Goal: Transaction & Acquisition: Book appointment/travel/reservation

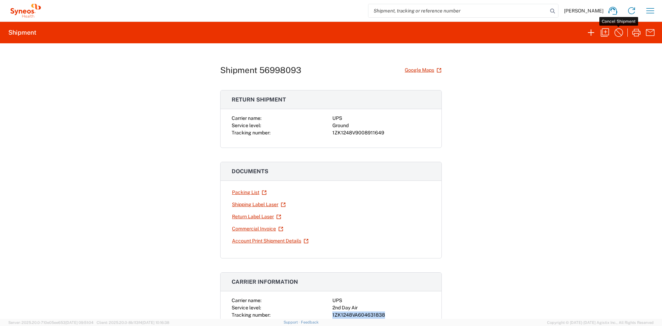
scroll to position [151, 0]
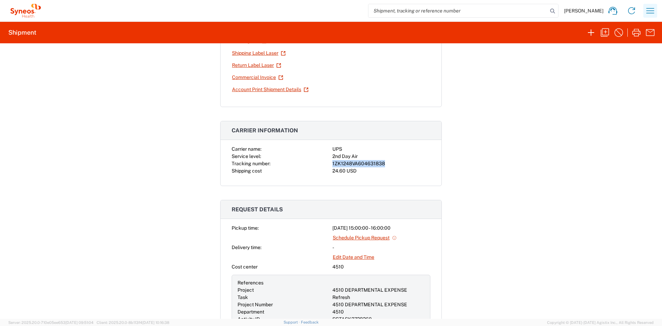
click at [652, 9] on icon "button" at bounding box center [649, 10] width 11 height 11
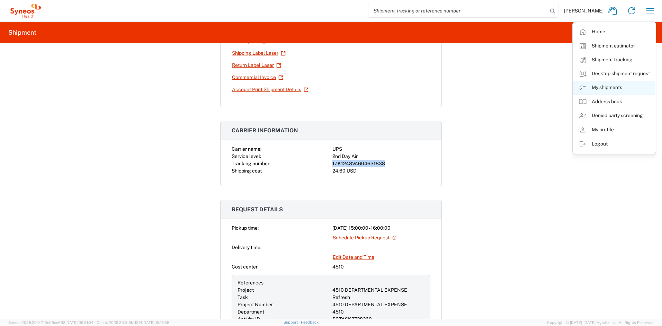
click at [599, 87] on link "My shipments" at bounding box center [614, 88] width 82 height 14
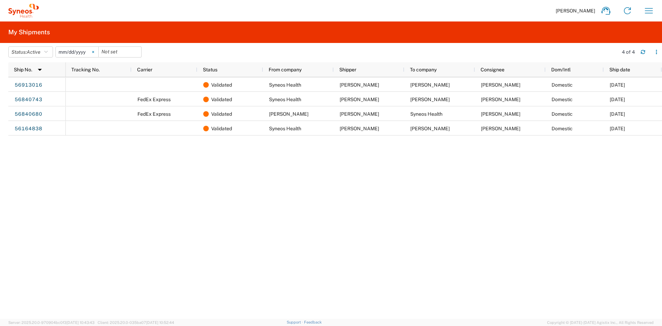
click at [94, 52] on icon at bounding box center [93, 52] width 2 height 2
click at [51, 54] on button "Status: Active" at bounding box center [30, 51] width 45 height 11
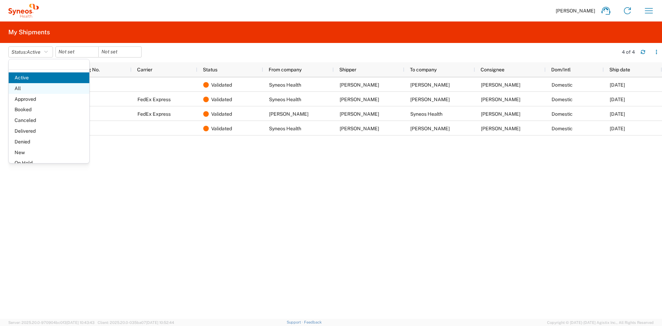
click at [25, 91] on span "All" at bounding box center [49, 88] width 81 height 11
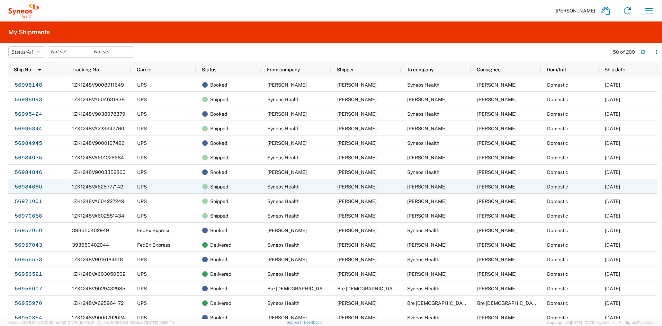
click at [108, 187] on span "1ZK1248VA625777142" at bounding box center [97, 187] width 51 height 6
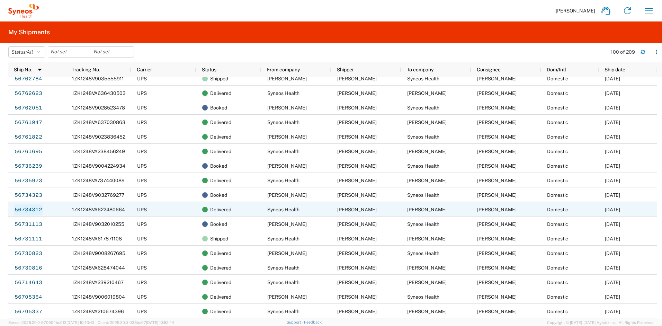
click at [34, 208] on link "56734312" at bounding box center [28, 209] width 28 height 11
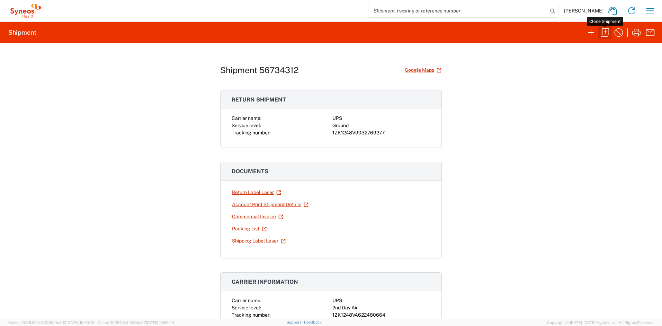
click at [605, 32] on icon "button" at bounding box center [604, 32] width 11 height 11
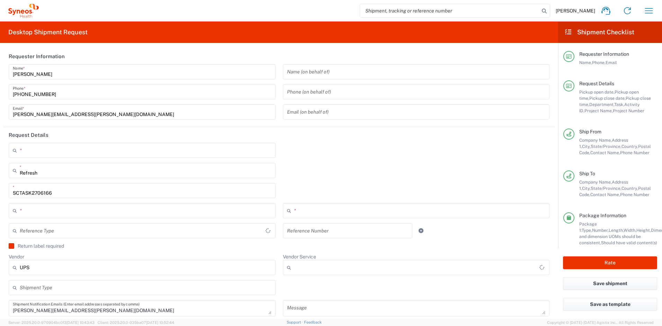
type input "[GEOGRAPHIC_DATA]"
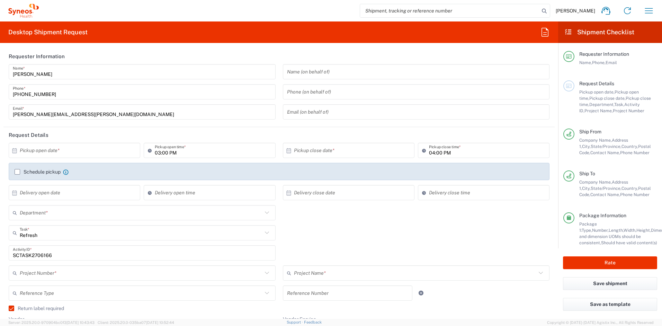
type input "[US_STATE]"
type input "Your Packaging"
type input "[US_STATE]"
type input "4510 DEPARTMENTAL EXPENSE"
type input "[GEOGRAPHIC_DATA]"
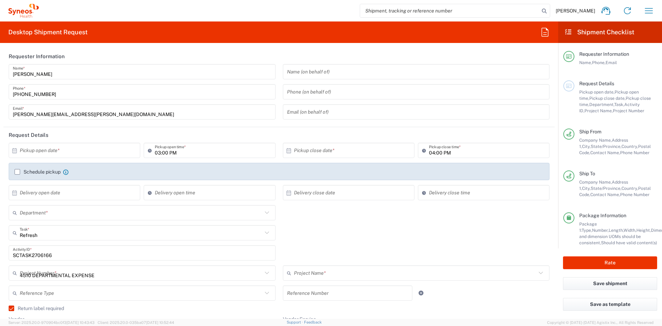
type input "Ground"
type input "4510 DEPARTMENTAL EXPENSE"
type input "Syneos Health, LLC-[GEOGRAPHIC_DATA] [GEOGRAPHIC_DATA] [GEOGRAPHIC_DATA]"
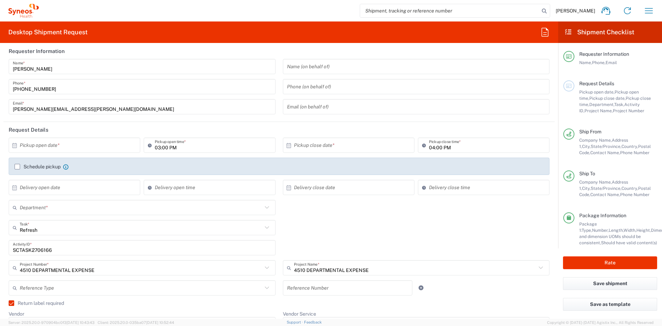
type input "4510"
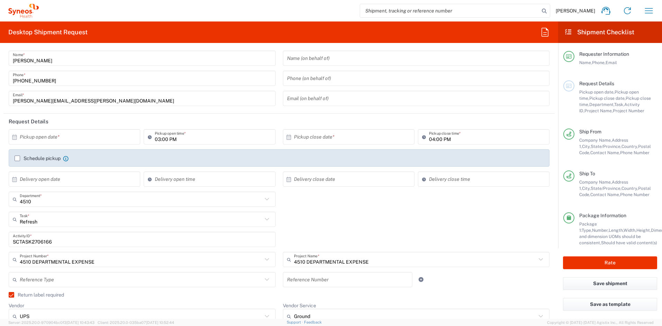
click at [106, 136] on input "text" at bounding box center [76, 137] width 112 height 12
drag, startPoint x: 84, startPoint y: 169, endPoint x: 90, endPoint y: 168, distance: 6.3
click at [84, 169] on span "2" at bounding box center [85, 171] width 10 height 10
type input "[DATE]"
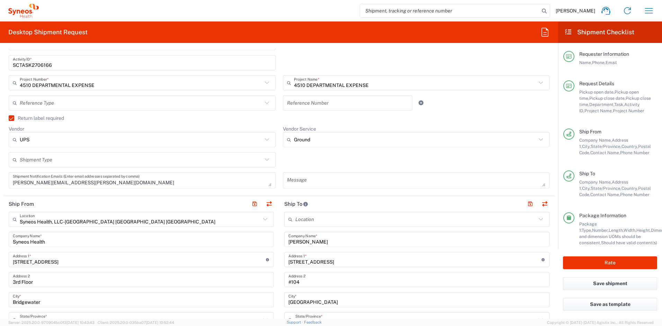
click at [12, 119] on label "Return label required" at bounding box center [36, 118] width 55 height 6
click at [8, 118] on input "Return label required" at bounding box center [8, 118] width 0 height 0
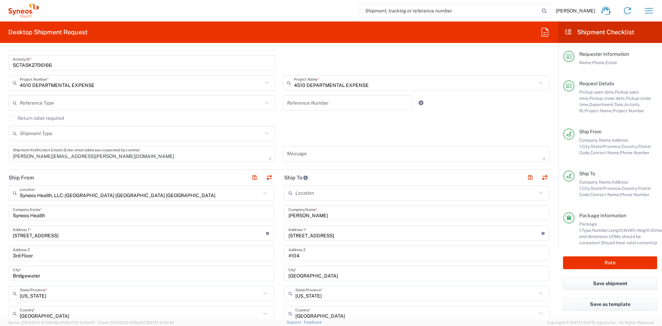
click at [12, 118] on label "Return label required" at bounding box center [36, 118] width 55 height 6
click at [11, 118] on input "Return label required" at bounding box center [11, 118] width 0 height 0
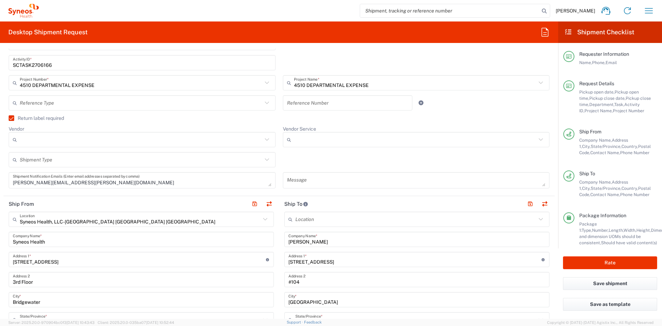
click at [12, 118] on label "Return label required" at bounding box center [36, 118] width 55 height 6
click at [8, 118] on input "Return label required" at bounding box center [8, 118] width 0 height 0
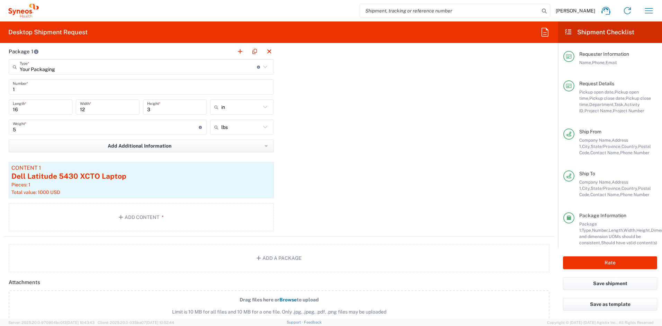
scroll to position [685, 0]
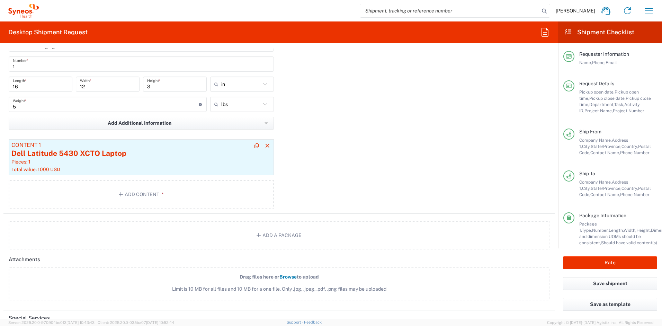
click at [149, 166] on div "Total value: 1000 USD" at bounding box center [141, 169] width 260 height 6
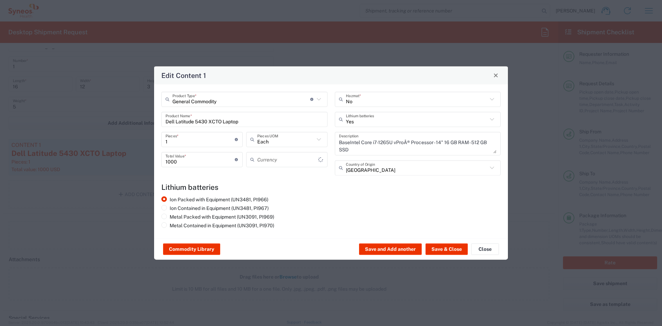
type input "US Dollar"
drag, startPoint x: 240, startPoint y: 119, endPoint x: 162, endPoint y: 111, distance: 78.6
click at [162, 111] on div "Dell Latitude 5430 XCTO Laptop Product Name *" at bounding box center [244, 118] width 166 height 15
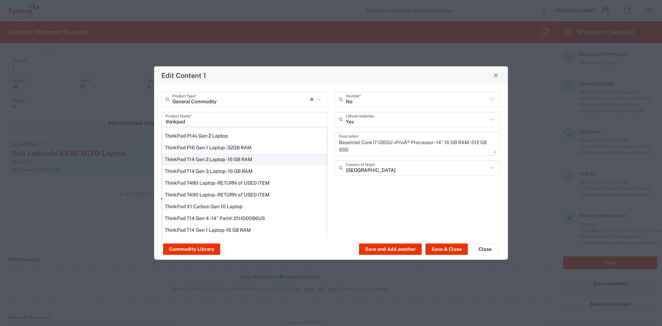
click at [196, 157] on div "ThinkPad T14 Gen 2 Laptop - 16 GB RAM" at bounding box center [244, 159] width 165 height 12
type input "ThinkPad T14 Gen 2 Laptop - 16 GB RAM"
type textarea "Intel Core i7-1156G7 vProÂ® Processor - 14"- 16 GB RAM - 512 GB SSD"
radio input "false"
radio input "true"
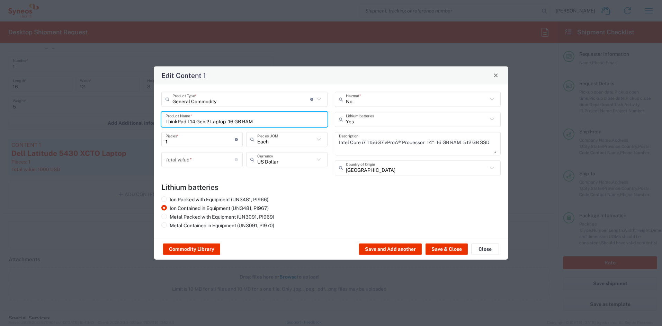
click at [215, 158] on input "number" at bounding box center [199, 159] width 69 height 12
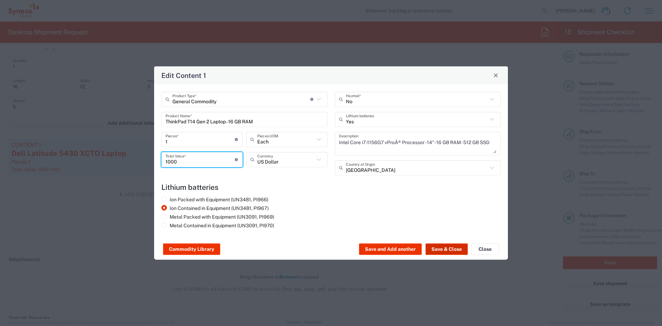
type input "1000"
click at [440, 250] on button "Save & Close" at bounding box center [446, 248] width 42 height 11
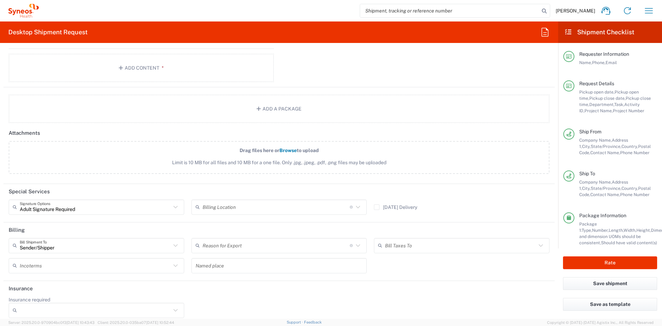
scroll to position [818, 0]
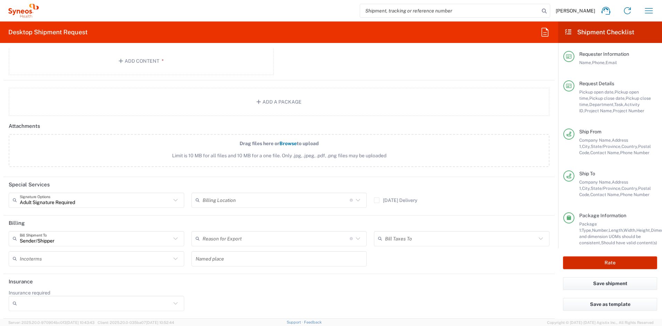
click at [598, 261] on button "Rate" at bounding box center [610, 262] width 94 height 13
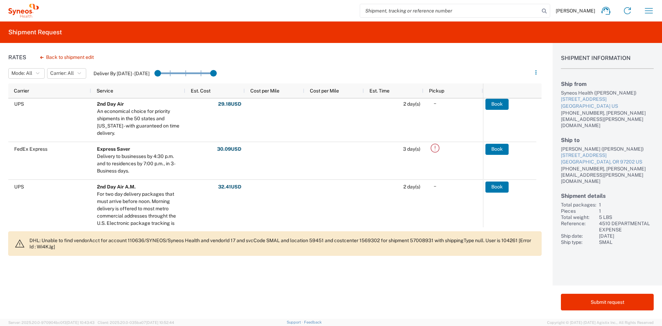
scroll to position [96, 0]
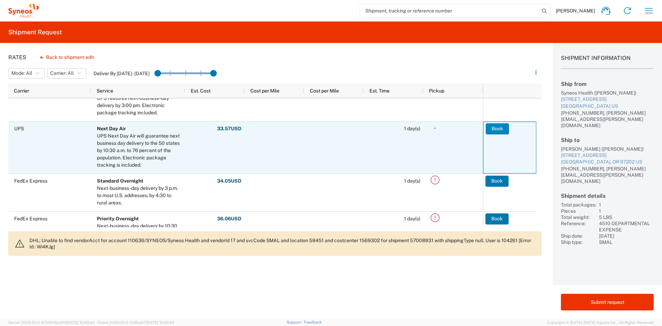
click at [495, 133] on button "Book" at bounding box center [497, 128] width 23 height 11
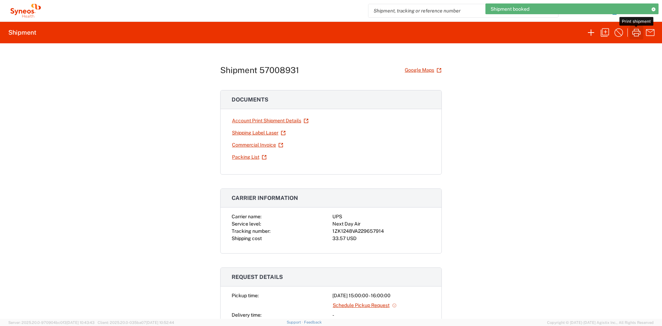
click at [637, 33] on icon "button" at bounding box center [636, 32] width 11 height 11
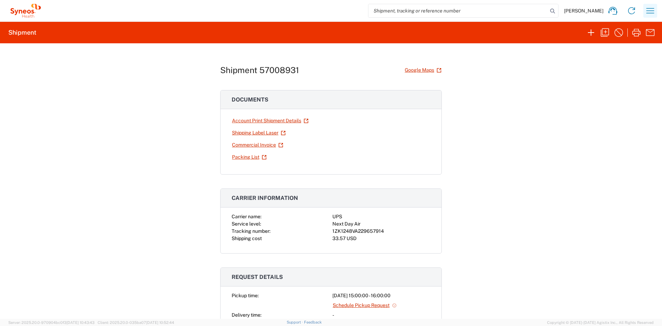
click at [655, 10] on icon "button" at bounding box center [649, 10] width 11 height 11
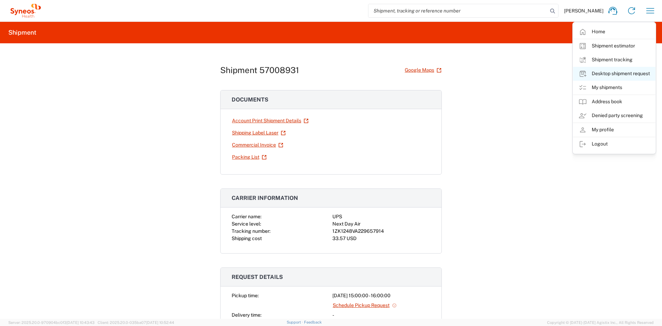
click at [610, 72] on link "Desktop shipment request" at bounding box center [614, 74] width 82 height 14
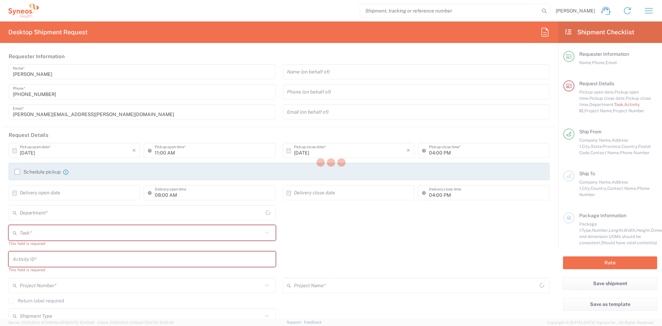
type input "[US_STATE]"
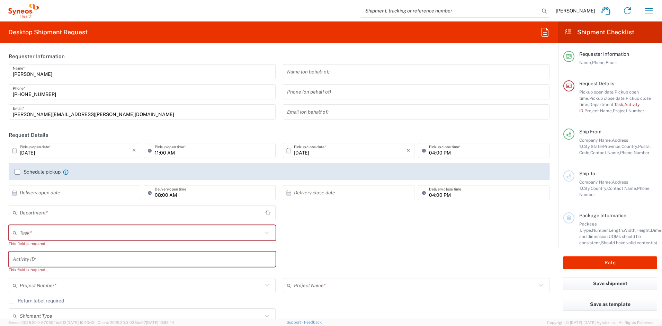
type input "4510"
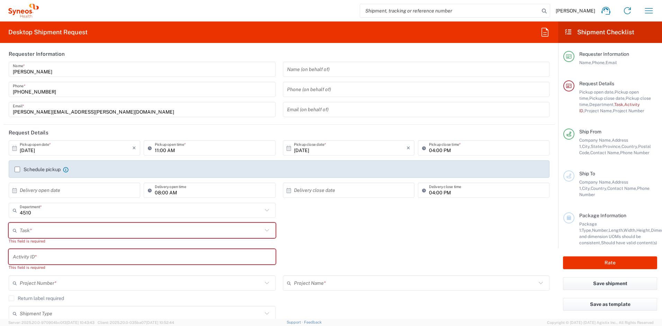
scroll to position [6, 0]
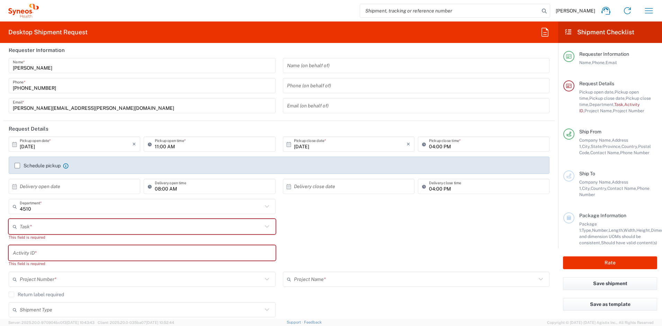
click at [141, 224] on input "text" at bounding box center [141, 226] width 243 height 12
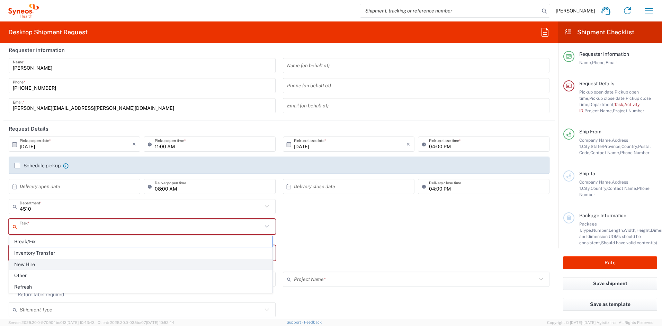
click at [36, 265] on span "New Hire" at bounding box center [140, 264] width 263 height 11
type input "New Hire"
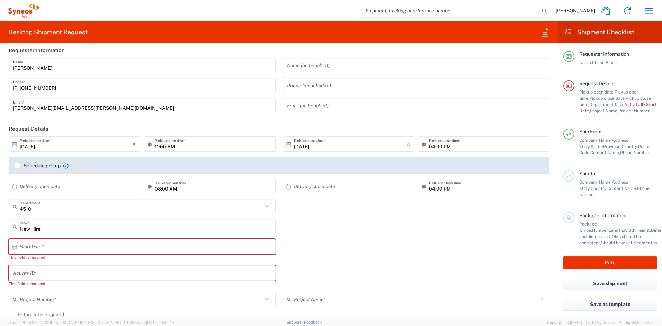
click at [47, 247] on input "text" at bounding box center [144, 247] width 248 height 12
click at [121, 291] on span "6" at bounding box center [123, 290] width 10 height 10
type input "[DATE]"
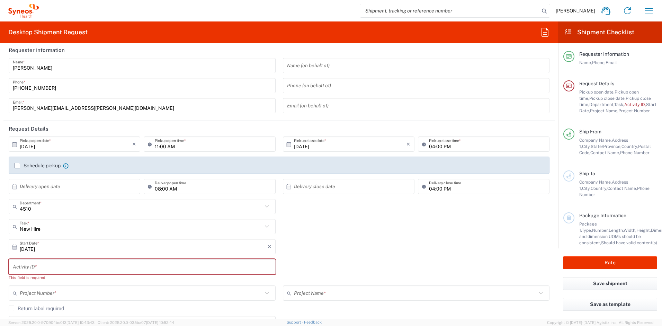
click at [43, 269] on input "text" at bounding box center [142, 267] width 259 height 12
paste input "SCTASK2716744"
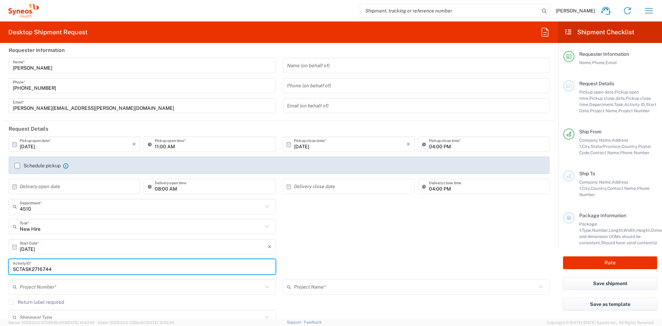
type input "SCTASK2716744"
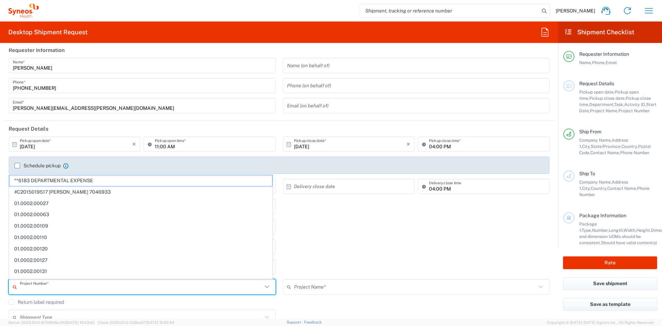
click at [47, 283] on input "text" at bounding box center [141, 287] width 243 height 12
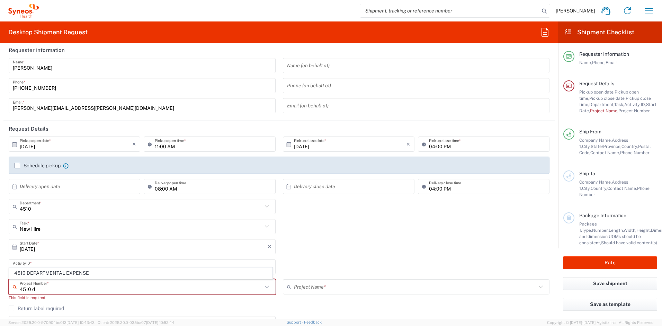
click at [51, 273] on span "4510 DEPARTMENTAL EXPENSE" at bounding box center [140, 273] width 263 height 11
type input "4510 DEPARTMENTAL EXPENSE"
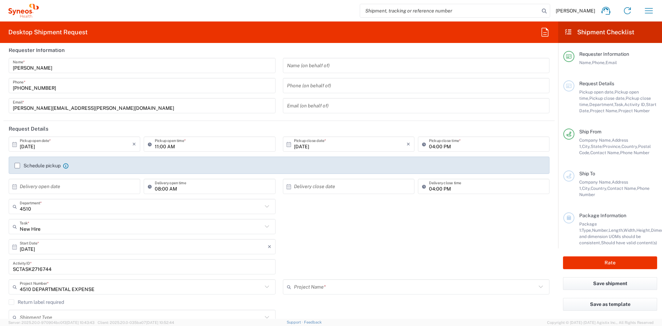
type input "4510 DEPARTMENTAL EXPENSE"
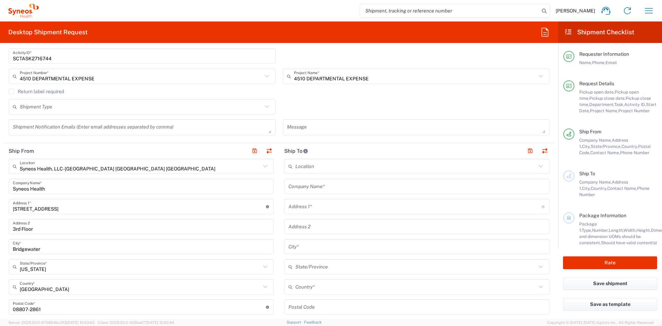
scroll to position [218, 0]
click at [306, 183] on input "text" at bounding box center [416, 185] width 257 height 12
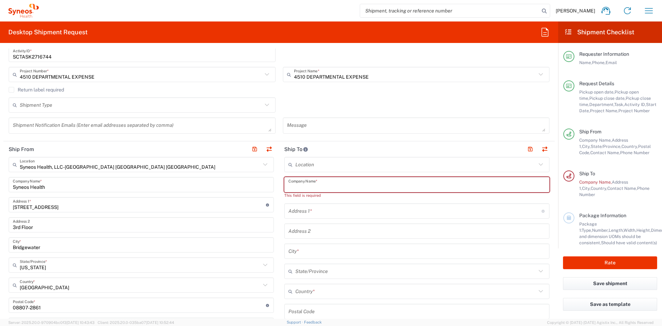
paste input "[PERSON_NAME]"
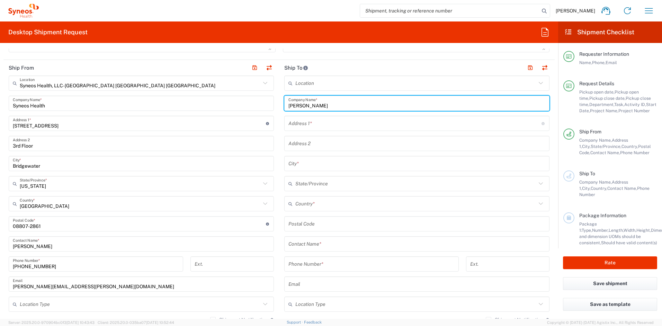
scroll to position [300, 0]
type input "[PERSON_NAME]"
click at [319, 245] on input "text" at bounding box center [416, 243] width 257 height 12
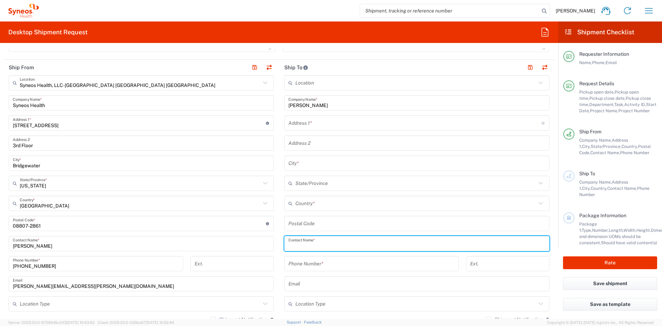
paste input "[PERSON_NAME]"
type input "[PERSON_NAME]"
click at [345, 123] on input "text" at bounding box center [414, 123] width 253 height 12
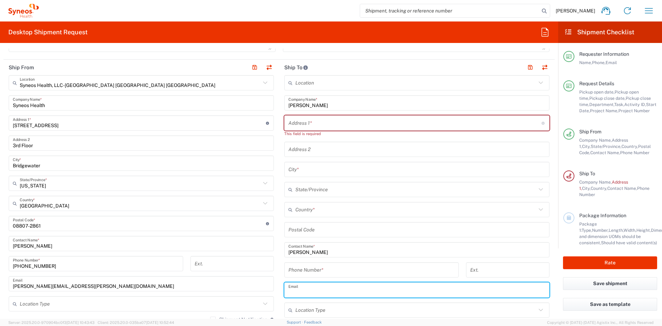
click at [331, 291] on input "text" at bounding box center [416, 290] width 257 height 12
paste input "[EMAIL_ADDRESS][DOMAIN_NAME]"
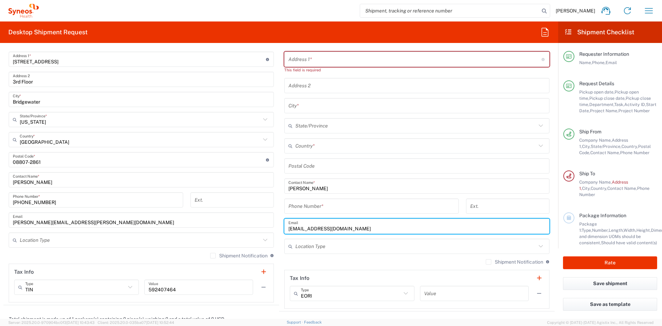
scroll to position [378, 0]
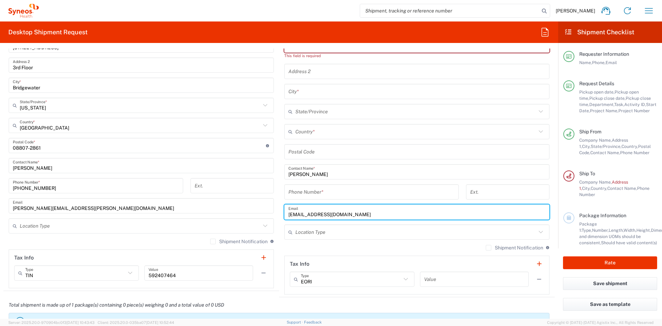
type input "[EMAIL_ADDRESS][DOMAIN_NAME]"
click at [486, 248] on label "Shipment Notification" at bounding box center [514, 248] width 57 height 6
click at [488, 247] on input "Shipment Notification" at bounding box center [488, 247] width 0 height 0
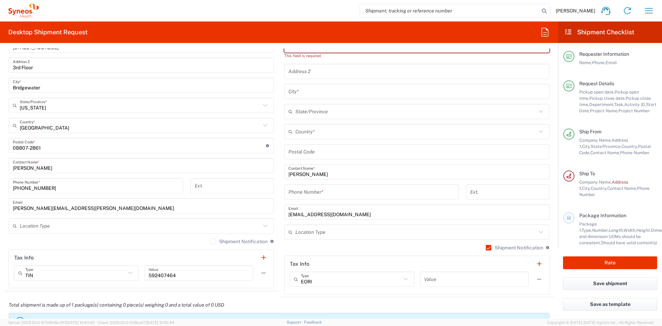
scroll to position [379, 0]
click at [320, 192] on input "tel" at bounding box center [371, 190] width 166 height 12
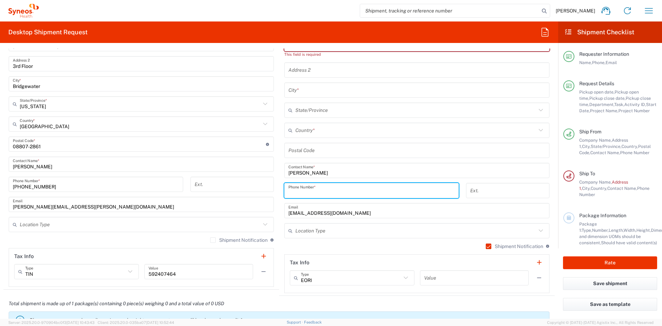
paste input "[PHONE_NUMBER]"
click at [291, 195] on input "[PHONE_NUMBER]" at bounding box center [371, 190] width 166 height 12
type input "[PHONE_NUMBER]"
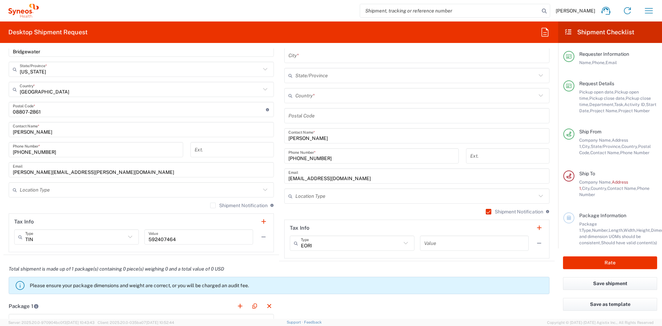
scroll to position [413, 0]
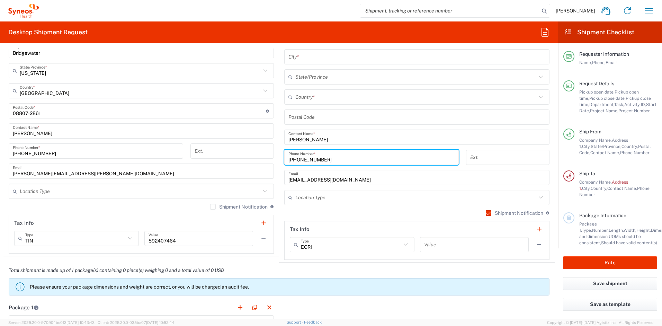
click at [99, 173] on input "[PERSON_NAME][EMAIL_ADDRESS][PERSON_NAME][DOMAIN_NAME]" at bounding box center [141, 171] width 257 height 12
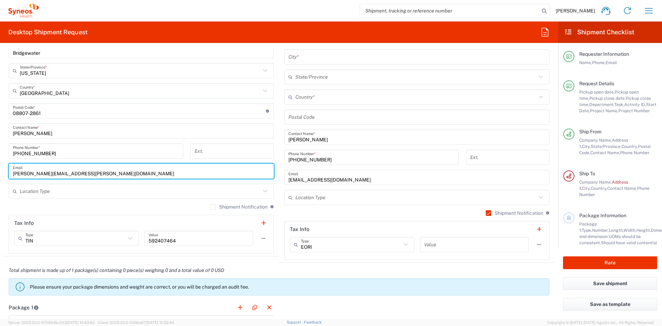
drag, startPoint x: 99, startPoint y: 173, endPoint x: 70, endPoint y: 173, distance: 29.1
click at [70, 173] on input "[PERSON_NAME][EMAIL_ADDRESS][PERSON_NAME][DOMAIN_NAME]" at bounding box center [141, 171] width 257 height 12
click at [120, 177] on input "[PERSON_NAME][EMAIL_ADDRESS][PERSON_NAME][DOMAIN_NAME]" at bounding box center [141, 171] width 257 height 12
drag, startPoint x: 120, startPoint y: 177, endPoint x: 8, endPoint y: 175, distance: 111.8
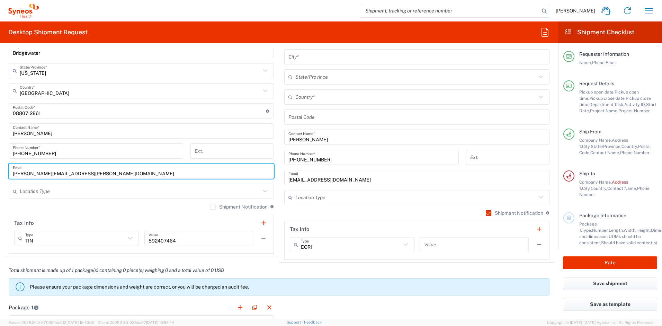
click at [8, 175] on main "Syneos Health, LLC-[GEOGRAPHIC_DATA] [GEOGRAPHIC_DATA] [GEOGRAPHIC_DATA] Locati…" at bounding box center [140, 108] width 275 height 291
paste input "max.ghez"
type input "[EMAIL_ADDRESS][DOMAIN_NAME]"
click at [210, 207] on label "Shipment Notification" at bounding box center [238, 207] width 57 height 6
click at [213, 207] on input "Shipment Notification" at bounding box center [213, 207] width 0 height 0
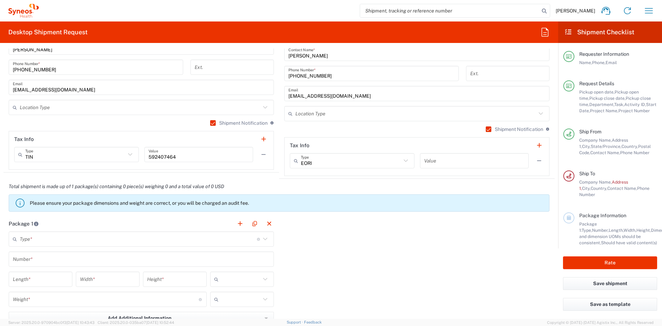
scroll to position [496, 0]
click at [204, 238] on input "text" at bounding box center [138, 239] width 237 height 12
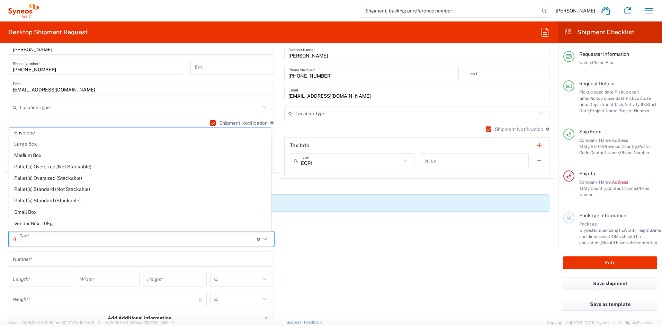
scroll to position [21, 0]
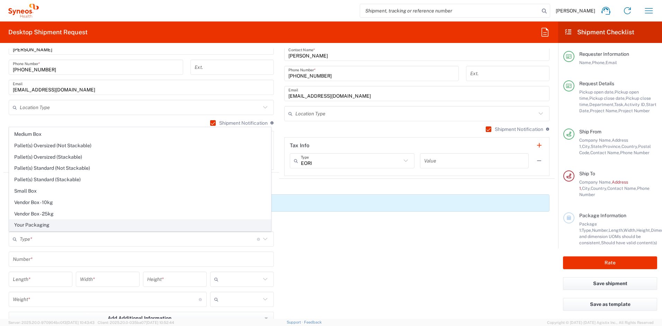
click at [78, 226] on span "Your Packaging" at bounding box center [139, 224] width 261 height 11
type input "Your Packaging"
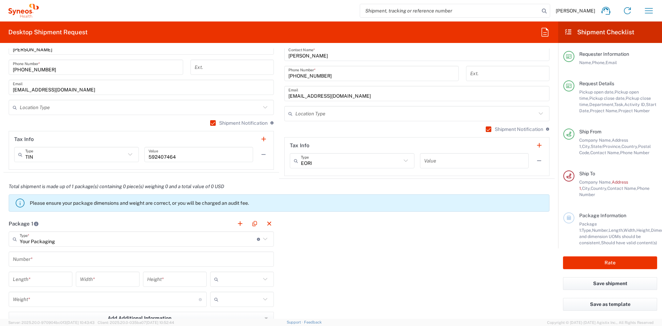
click at [30, 258] on input "text" at bounding box center [141, 259] width 257 height 12
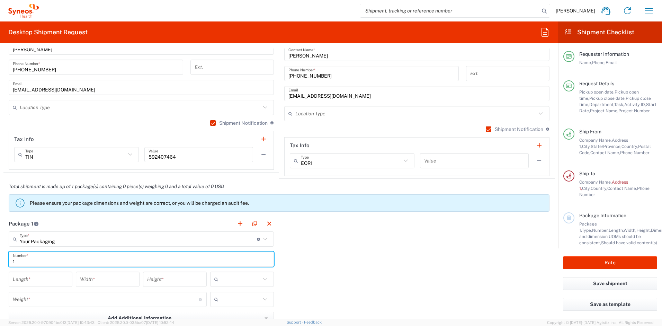
type input "1"
click at [29, 275] on input "number" at bounding box center [40, 279] width 55 height 12
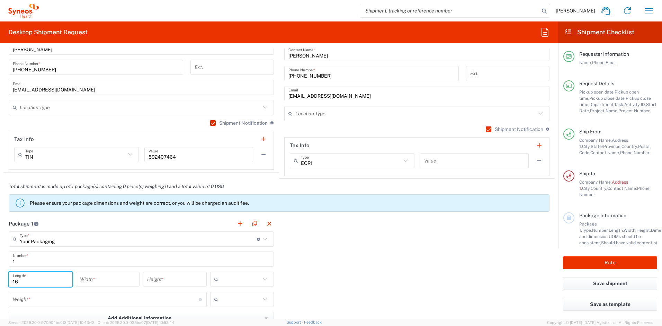
type input "16"
type input "12"
type input "3"
click at [40, 302] on input "number" at bounding box center [106, 299] width 186 height 12
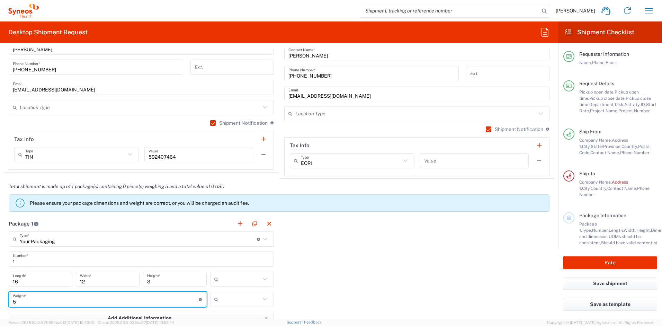
type input "5"
click at [226, 279] on input "text" at bounding box center [240, 278] width 39 height 11
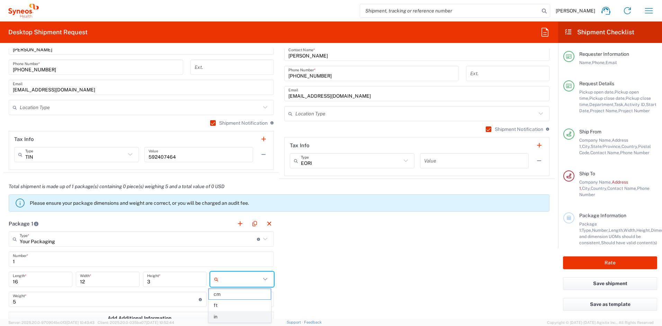
click at [222, 314] on span "in" at bounding box center [240, 316] width 62 height 11
type input "in"
click at [226, 301] on input "text" at bounding box center [240, 298] width 39 height 11
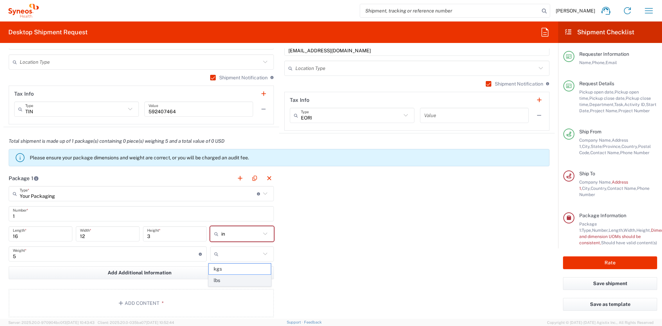
click at [224, 280] on span "lbs" at bounding box center [240, 280] width 62 height 11
type input "lbs"
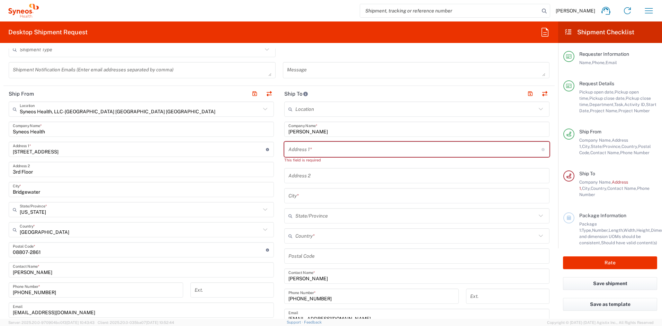
scroll to position [298, 0]
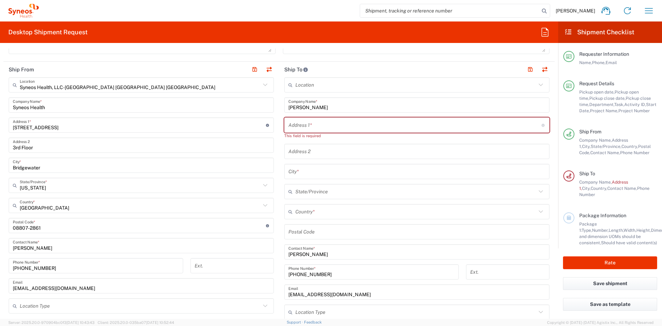
click at [300, 129] on input "text" at bounding box center [414, 125] width 253 height 12
paste input "[STREET_ADDRESS]"
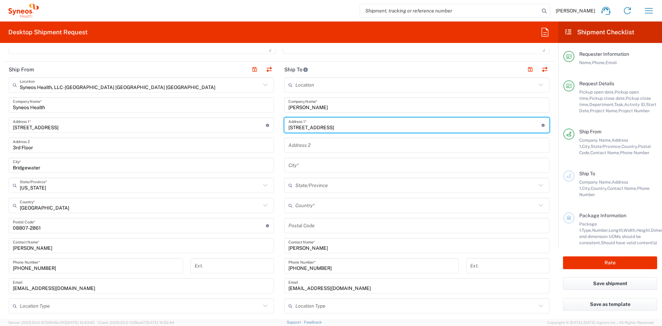
type input "[STREET_ADDRESS]"
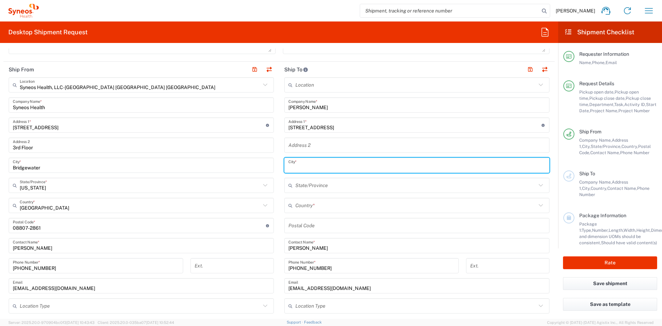
click at [294, 168] on input "text" at bounding box center [416, 165] width 257 height 12
paste input "[PERSON_NAME] Park"
type input "[PERSON_NAME] Park"
click at [308, 205] on input "text" at bounding box center [415, 205] width 241 height 12
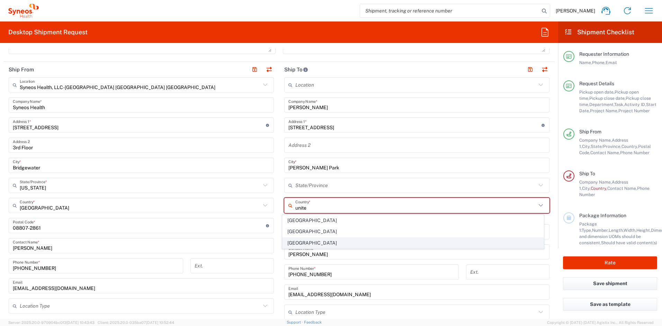
click at [297, 242] on span "[GEOGRAPHIC_DATA]" at bounding box center [412, 242] width 261 height 11
type input "[GEOGRAPHIC_DATA]"
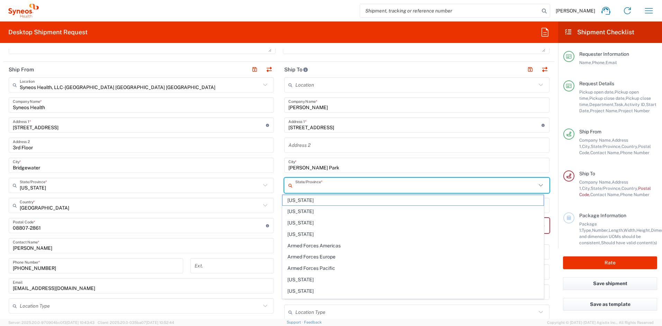
click at [312, 185] on input "text" at bounding box center [415, 185] width 241 height 12
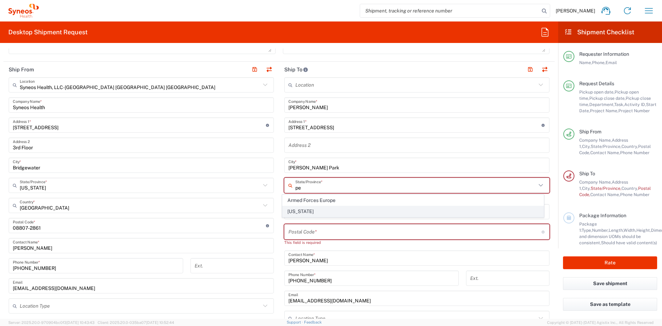
click at [300, 210] on span "[US_STATE]" at bounding box center [412, 211] width 261 height 11
type input "[US_STATE]"
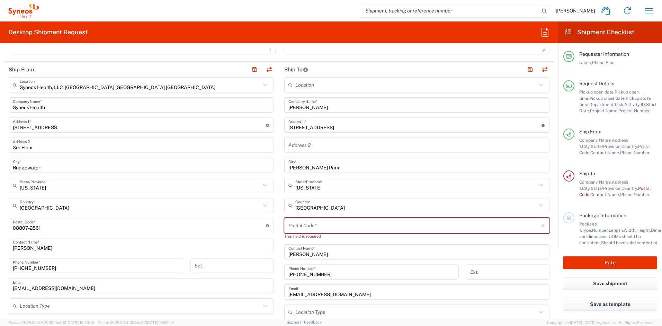
click at [290, 223] on input "undefined" at bounding box center [414, 225] width 253 height 12
paste input "15101"
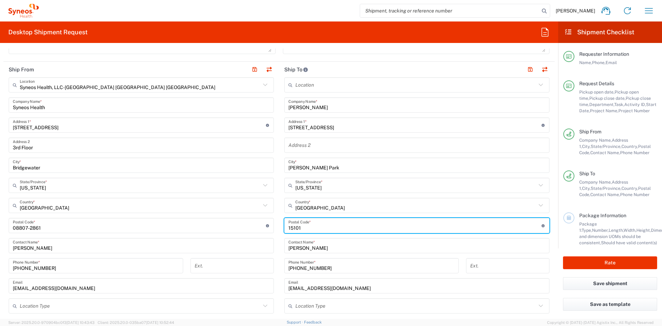
type input "15101"
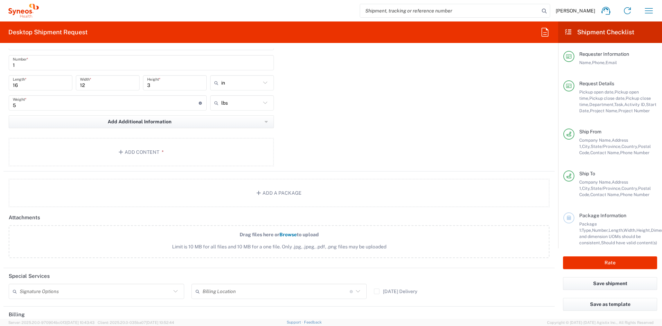
scroll to position [703, 0]
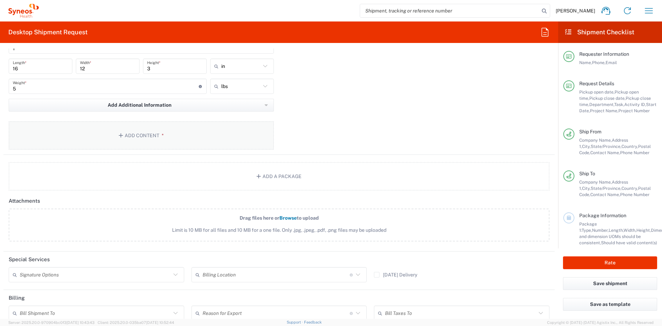
click at [173, 138] on button "Add Content *" at bounding box center [141, 135] width 265 height 28
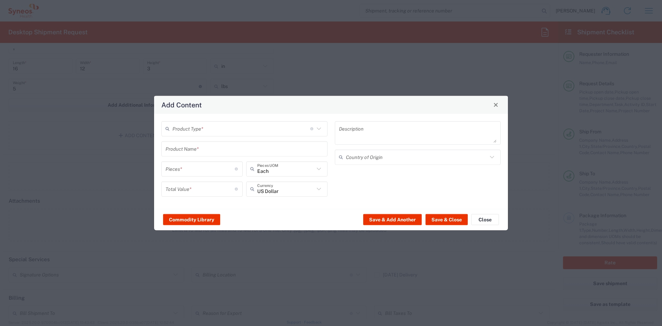
click at [200, 132] on input "text" at bounding box center [241, 129] width 138 height 12
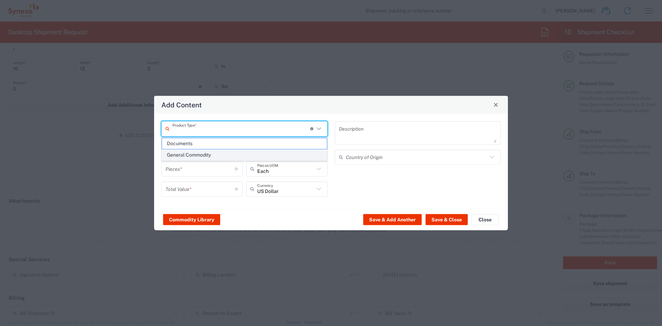
click at [191, 154] on span "General Commodity" at bounding box center [244, 155] width 165 height 11
type input "General Commodity"
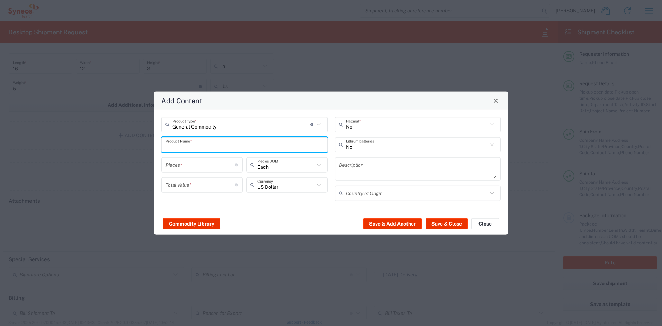
click at [199, 142] on input "text" at bounding box center [244, 144] width 158 height 12
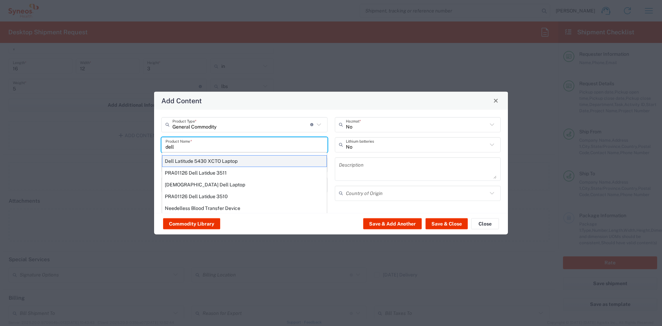
click at [200, 160] on div "Dell Latitude 5430 XCTO Laptop" at bounding box center [244, 161] width 165 height 12
type input "Dell Latitude 5430 XCTO Laptop"
type input "1"
type textarea "BaseIntel Core i7-1265U vProÂ® Processor - 14" 16 GB RAM - 512 GB SSD"
type input "[GEOGRAPHIC_DATA]"
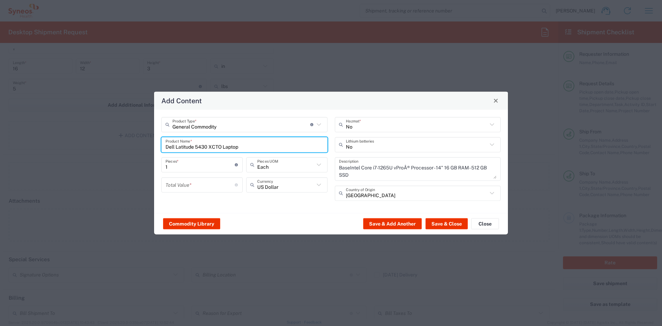
click at [216, 181] on input "number" at bounding box center [199, 185] width 69 height 12
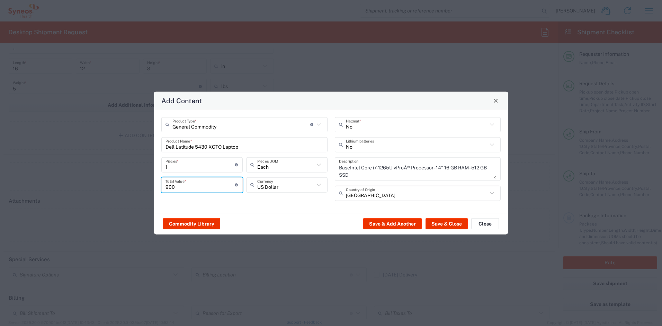
type input "900"
click at [360, 147] on input "text" at bounding box center [417, 144] width 142 height 12
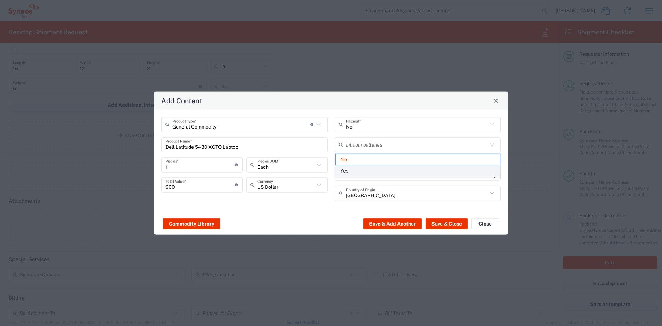
click at [356, 169] on span "Yes" at bounding box center [417, 170] width 165 height 11
type input "Yes"
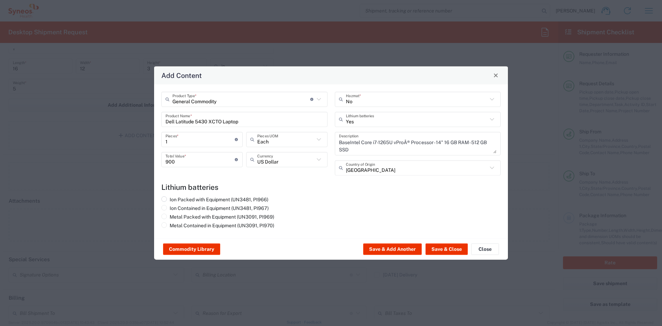
click at [267, 199] on label "Ion Packed with Equipment (UN3481, PI966)" at bounding box center [214, 199] width 107 height 6
click at [174, 199] on input "Ion Packed with Equipment (UN3481, PI966)" at bounding box center [172, 198] width 4 height 4
radio input "true"
click at [442, 250] on button "Save & Close" at bounding box center [446, 248] width 42 height 11
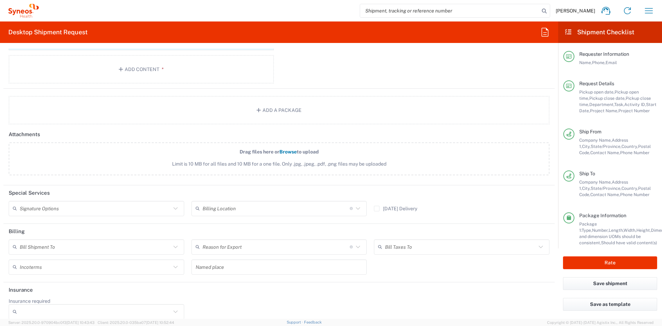
scroll to position [818, 0]
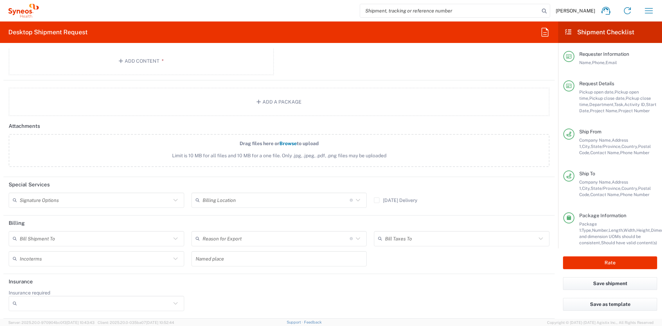
click at [96, 198] on input "text" at bounding box center [95, 200] width 151 height 12
click at [64, 213] on span "Adult Signature Required" at bounding box center [95, 215] width 172 height 11
type input "Adult Signature Required"
click at [86, 306] on input "Insurance required" at bounding box center [95, 303] width 151 height 11
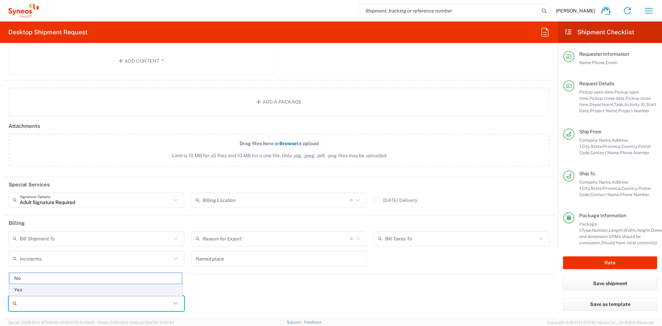
drag, startPoint x: 78, startPoint y: 291, endPoint x: 110, endPoint y: 293, distance: 32.2
click at [78, 291] on span "Yes" at bounding box center [95, 289] width 172 height 11
type input "Yes"
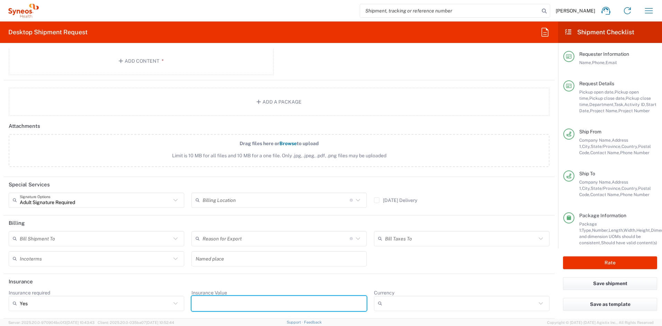
click at [226, 307] on input "Insurance Value" at bounding box center [279, 303] width 167 height 11
type input "900"
click at [402, 305] on input "Currency" at bounding box center [460, 303] width 151 height 11
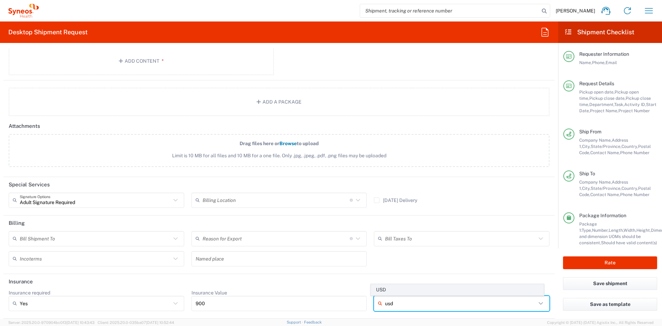
click at [407, 294] on li "USD" at bounding box center [457, 289] width 173 height 11
type input "USD"
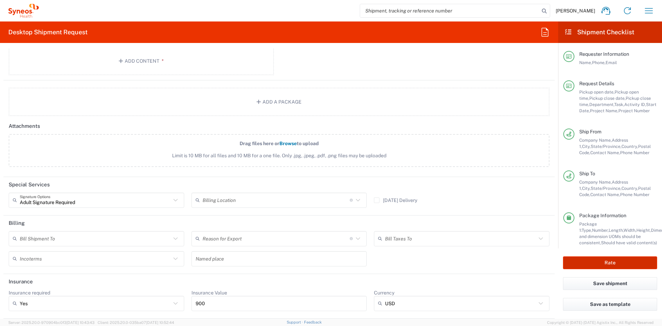
click at [576, 259] on button "Rate" at bounding box center [610, 262] width 94 height 13
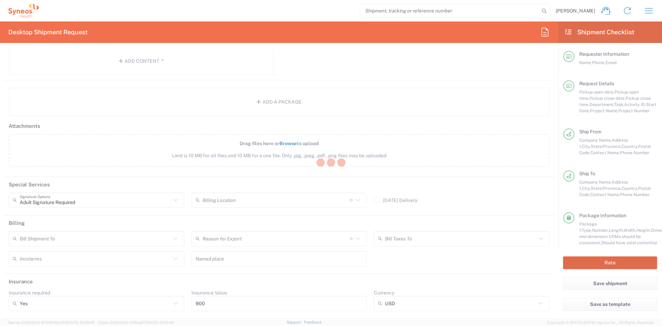
type input "4510 DEPARTMENTAL EXPENSE"
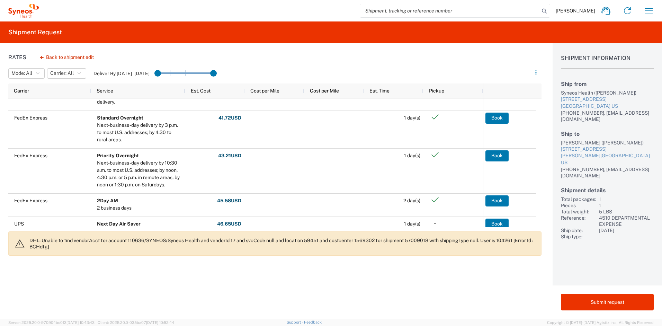
scroll to position [196, 0]
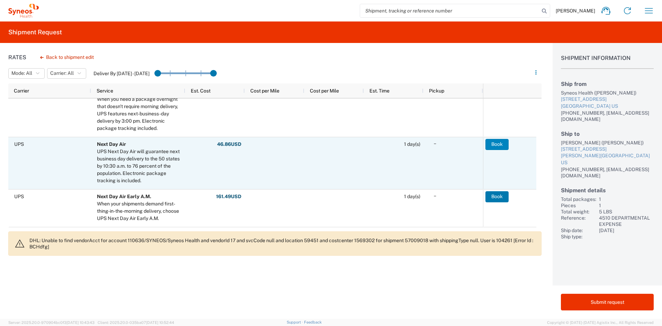
click at [496, 146] on button "Book" at bounding box center [496, 144] width 23 height 11
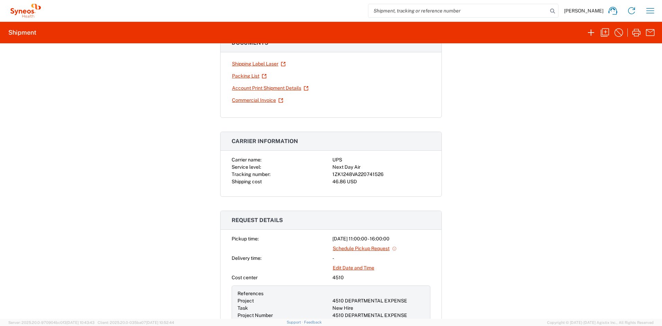
click at [366, 187] on div "Carrier name: UPS Service level: Next Day Air Tracking number: 1ZK1248VA2207415…" at bounding box center [330, 176] width 221 height 40
drag, startPoint x: 380, startPoint y: 175, endPoint x: 330, endPoint y: 175, distance: 50.2
click at [332, 175] on div "1ZK1248VA220741526" at bounding box center [381, 174] width 98 height 7
copy div "1ZK1248VA220741526"
